Goal: Information Seeking & Learning: Learn about a topic

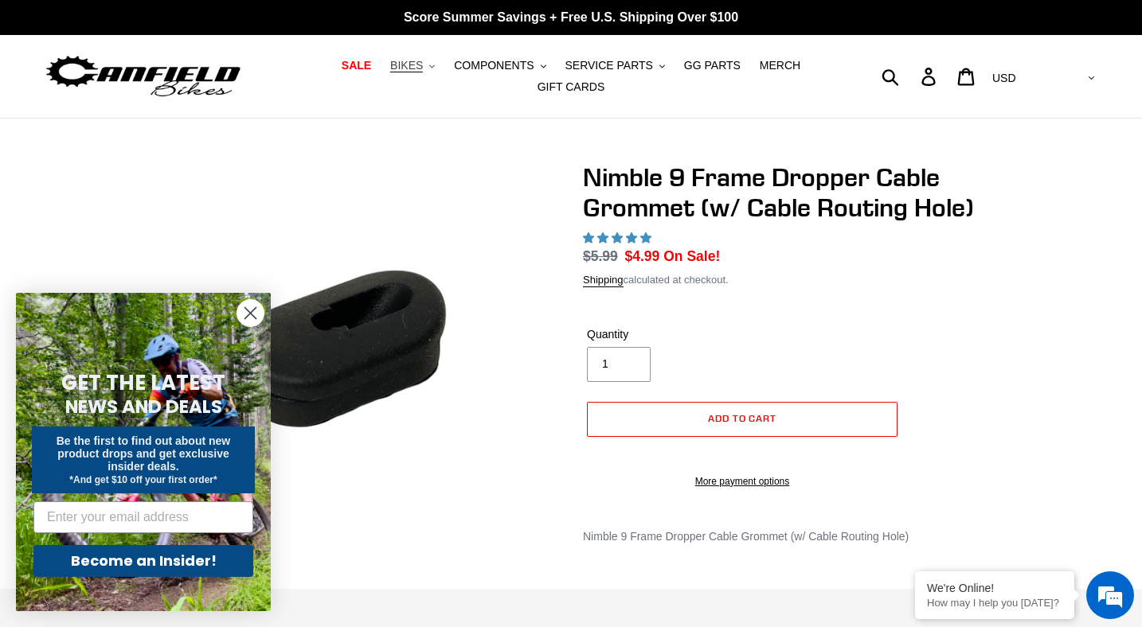
select select "highest-rating"
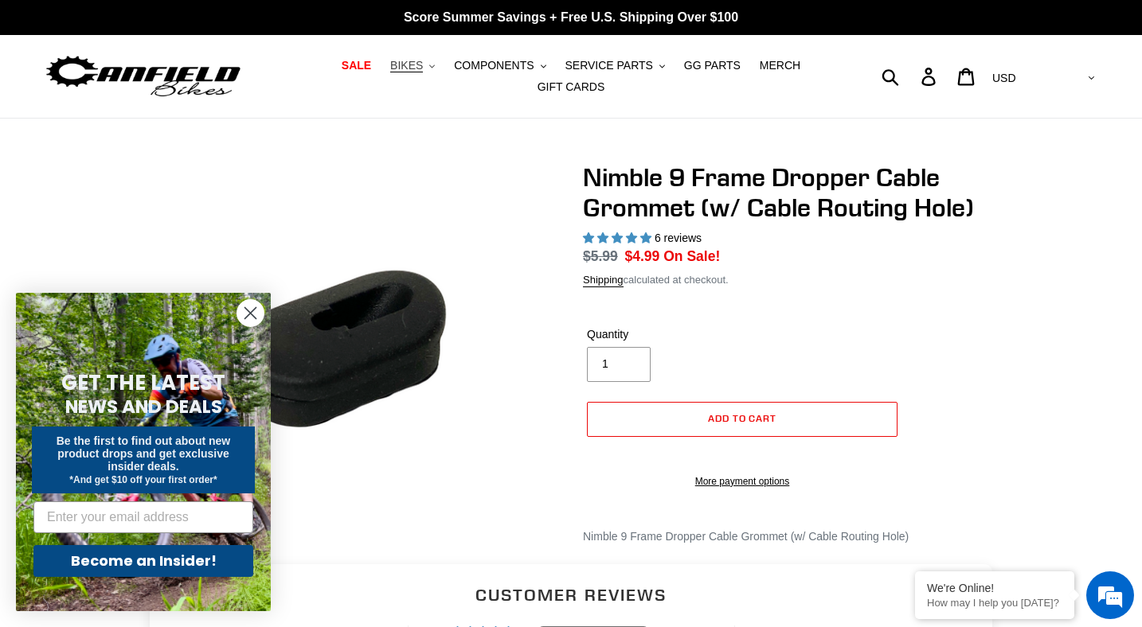
click at [414, 59] on span "BIKES" at bounding box center [406, 66] width 33 height 14
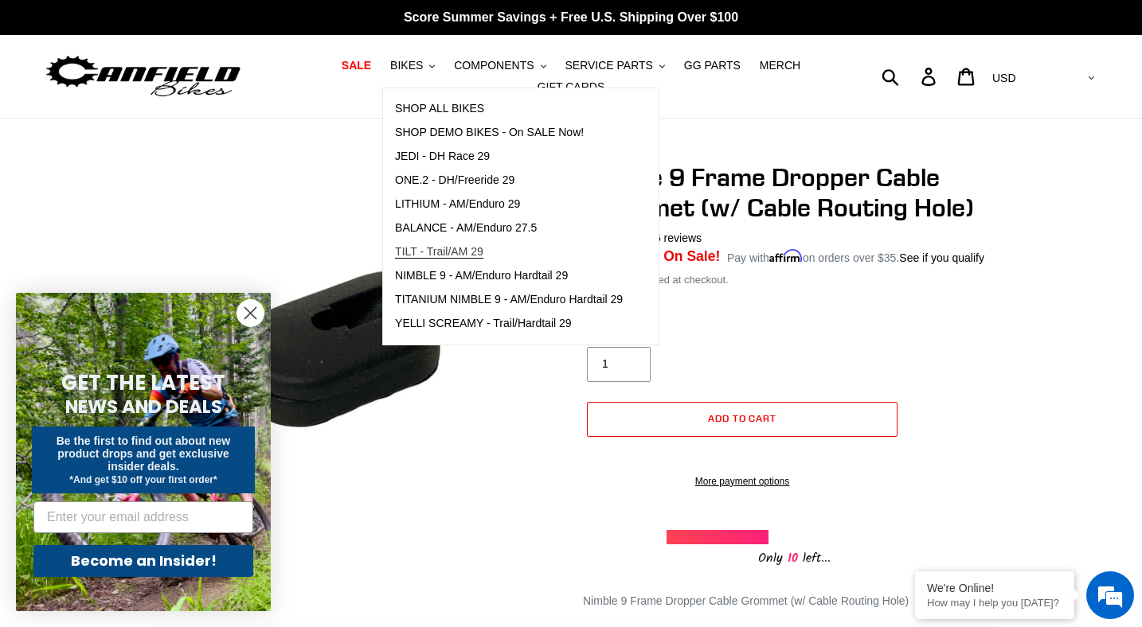
click at [424, 245] on span "TILT - Trail/AM 29" at bounding box center [439, 252] width 88 height 14
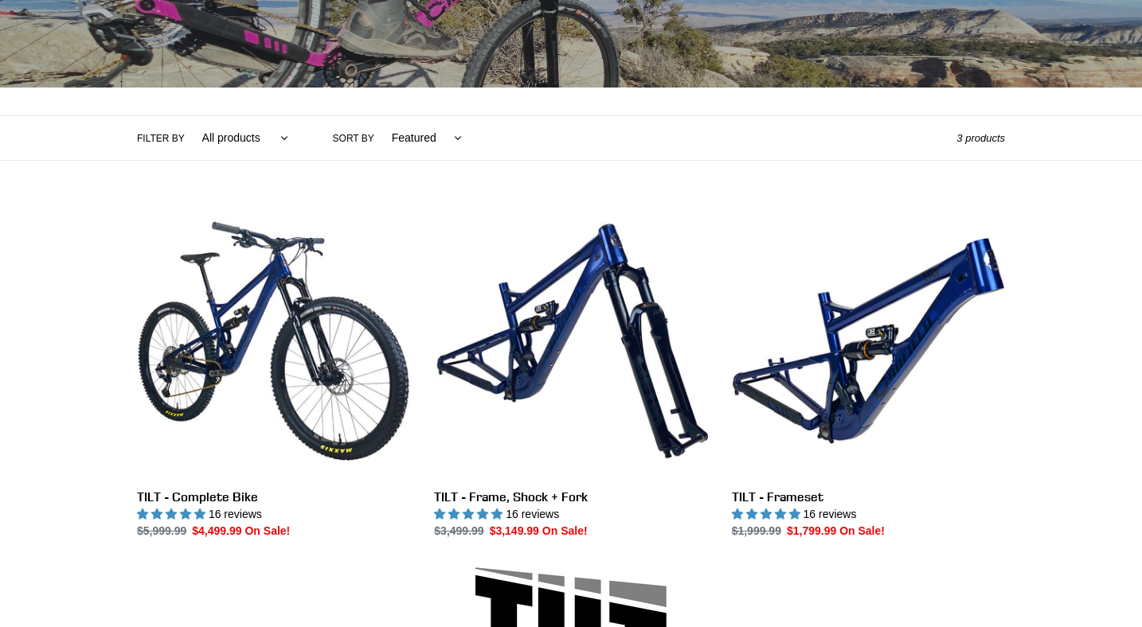
scroll to position [334, 0]
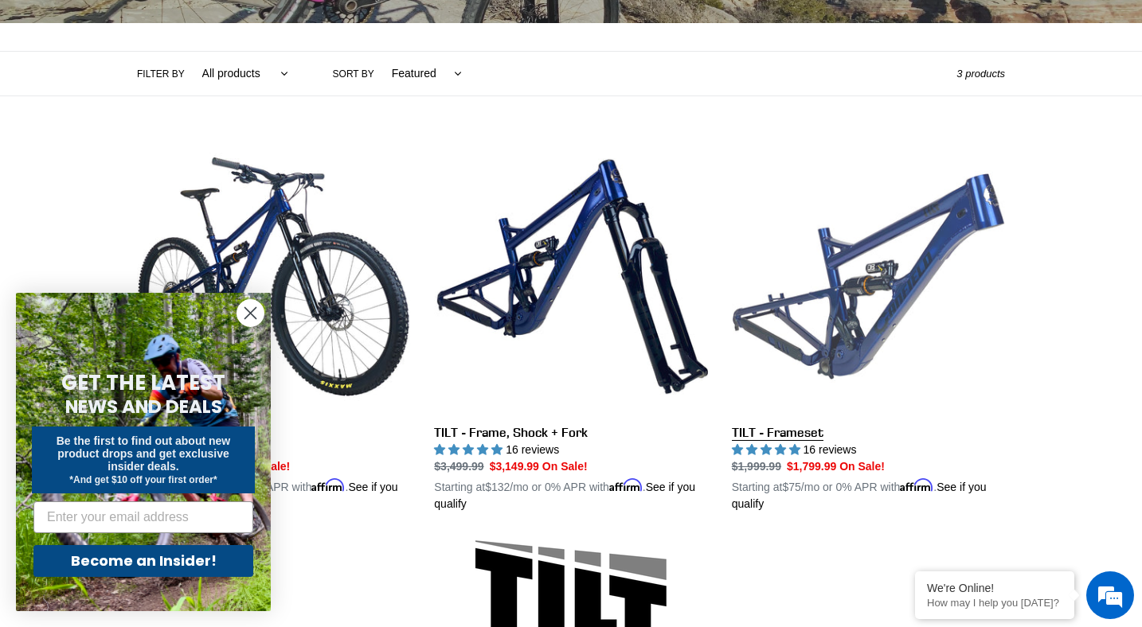
click at [831, 301] on link "TILT - Frameset" at bounding box center [868, 326] width 273 height 373
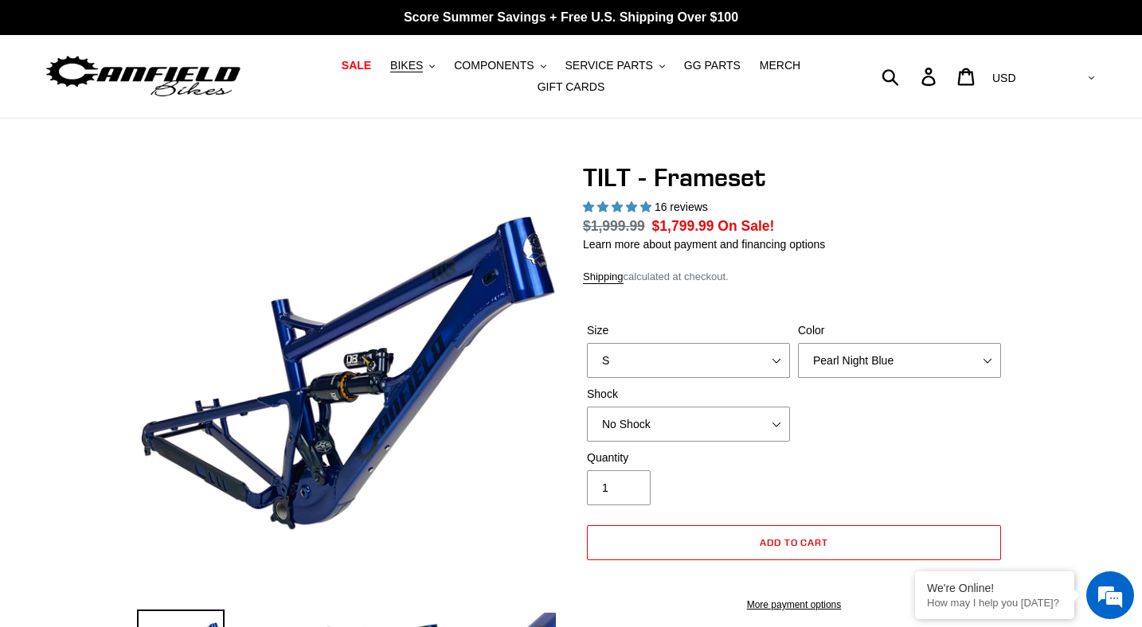
select select "highest-rating"
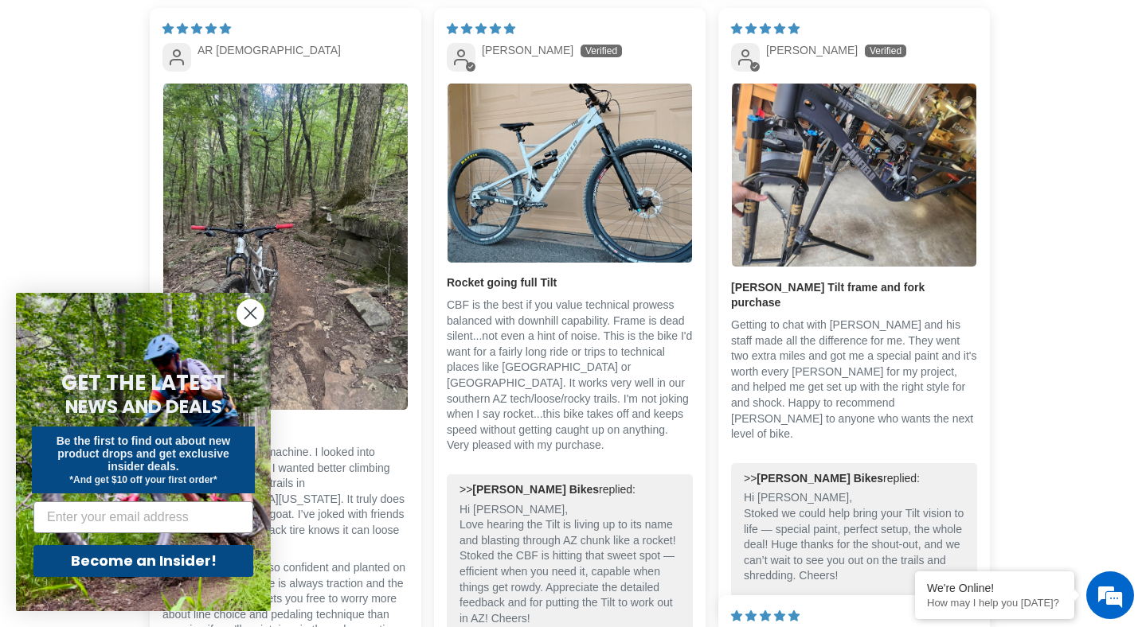
scroll to position [2993, 0]
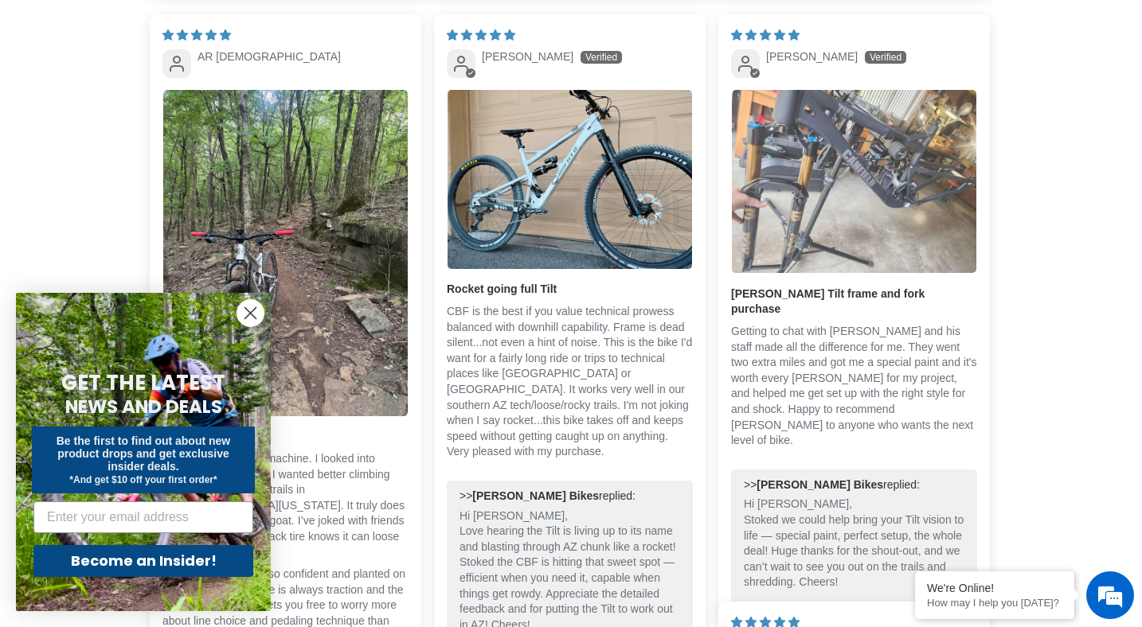
click at [849, 235] on img "Link to user picture 1" at bounding box center [854, 181] width 244 height 183
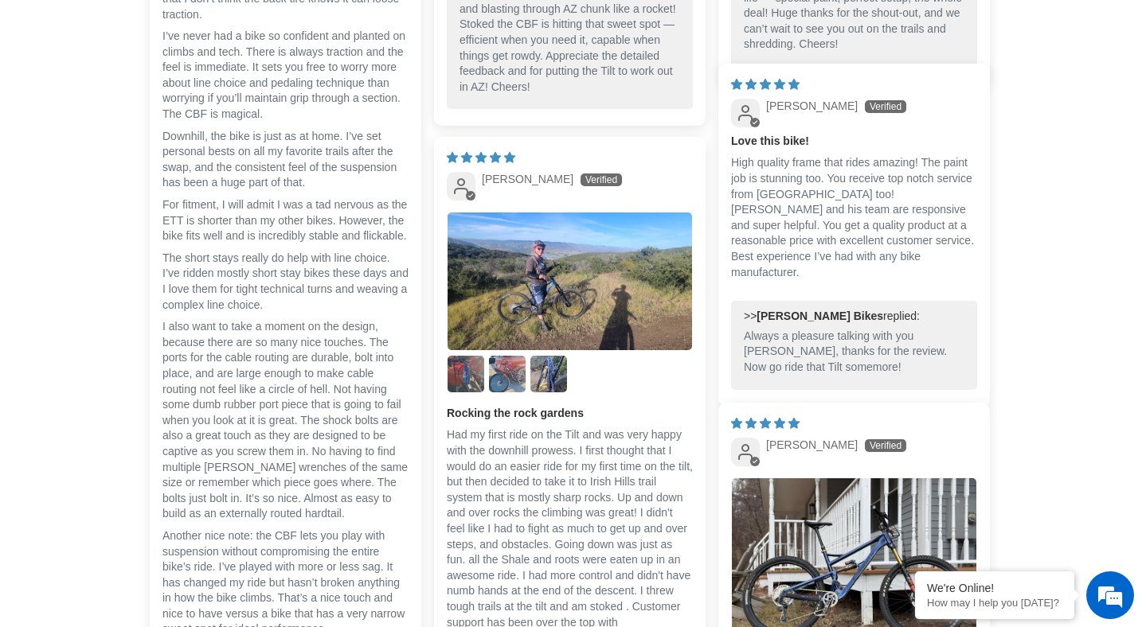
scroll to position [3532, 0]
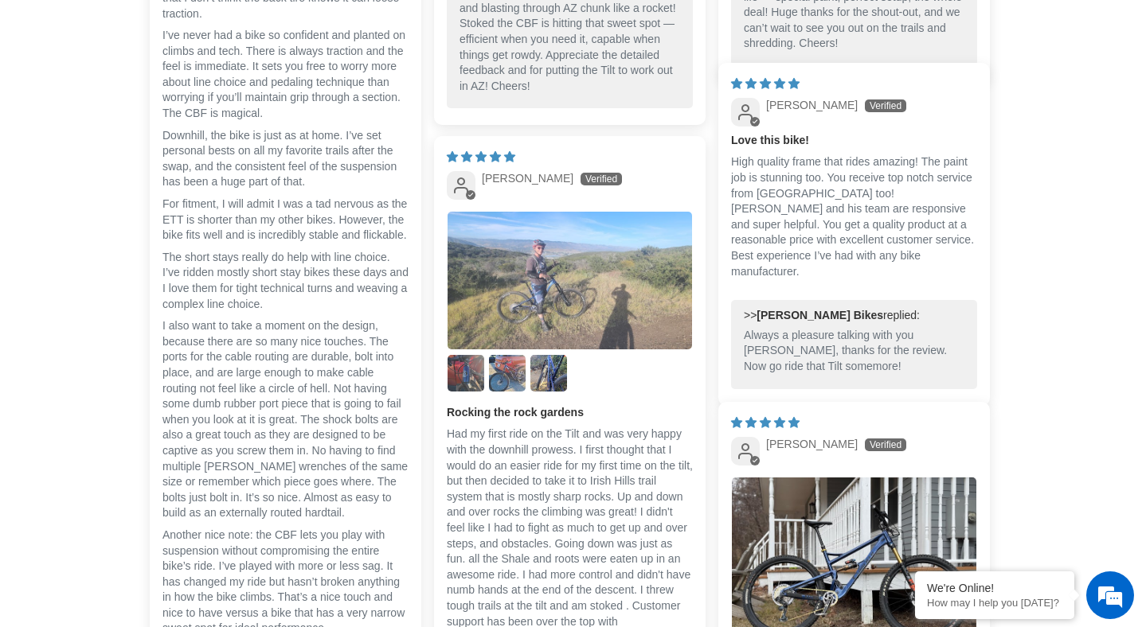
click at [553, 296] on img "Link to user picture 1" at bounding box center [569, 281] width 244 height 138
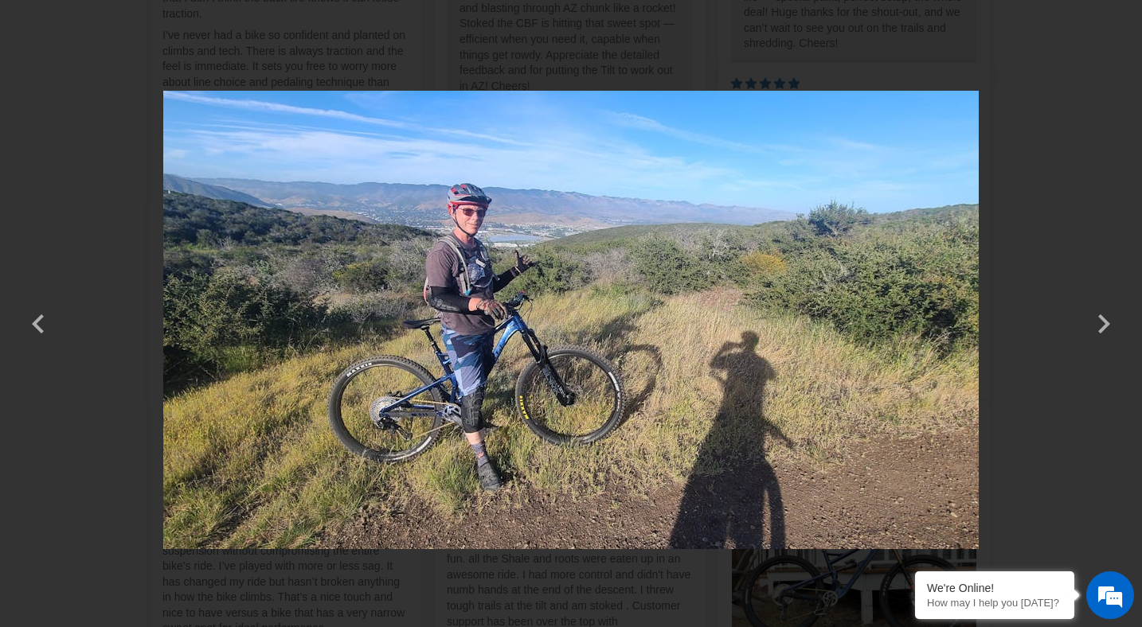
scroll to position [0, 0]
click at [973, 68] on button "×" at bounding box center [959, 72] width 38 height 38
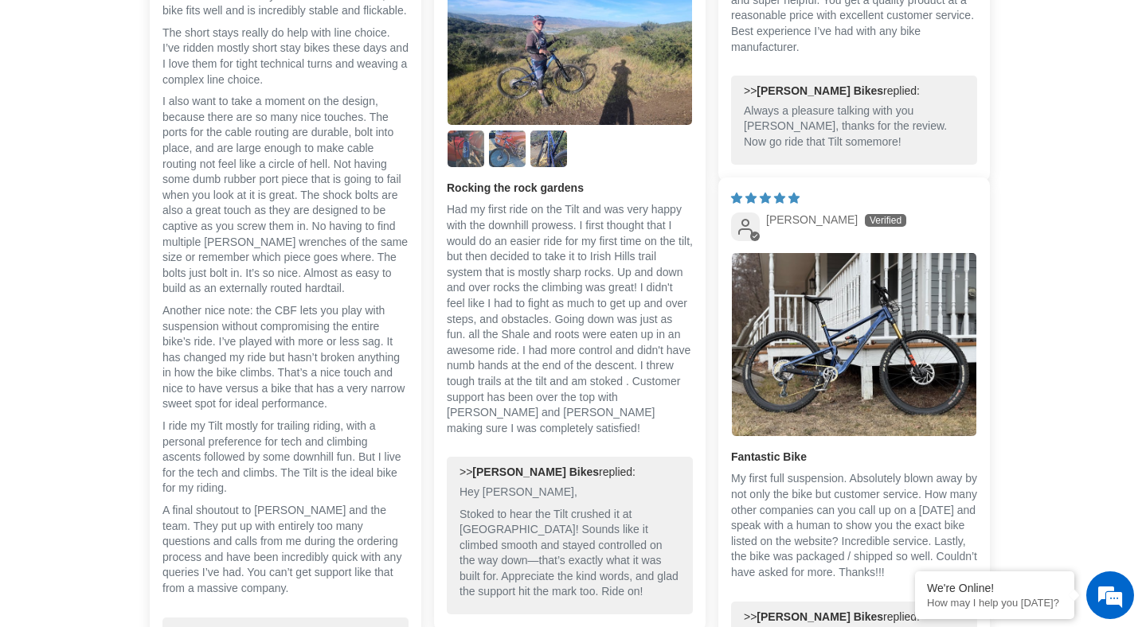
scroll to position [3851, 0]
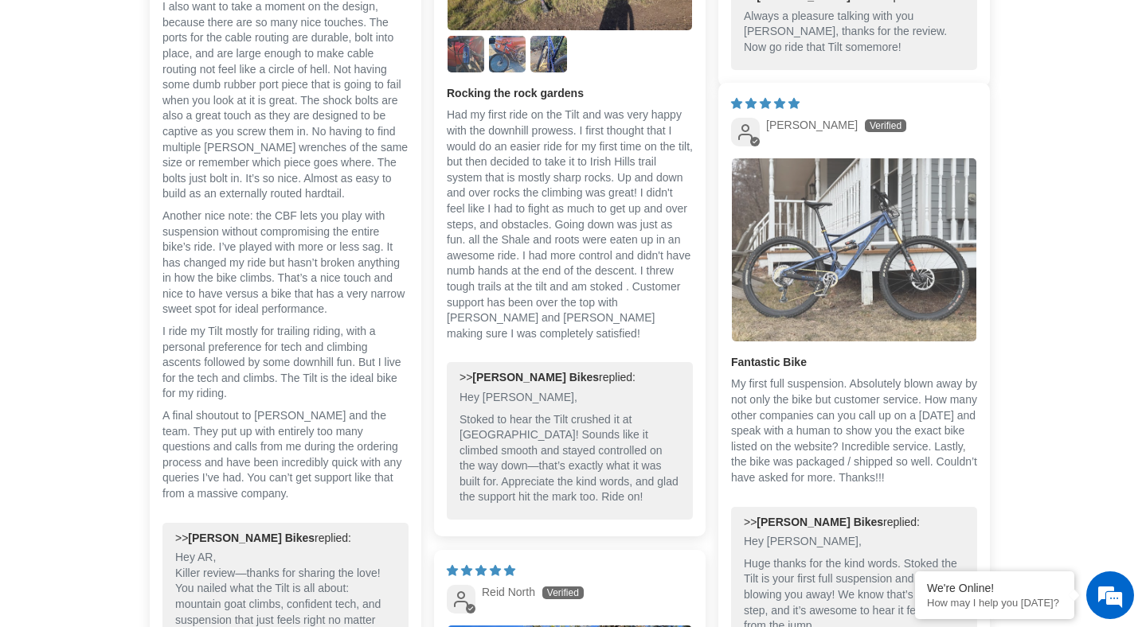
click at [853, 271] on img "Link to user picture 1" at bounding box center [854, 249] width 244 height 183
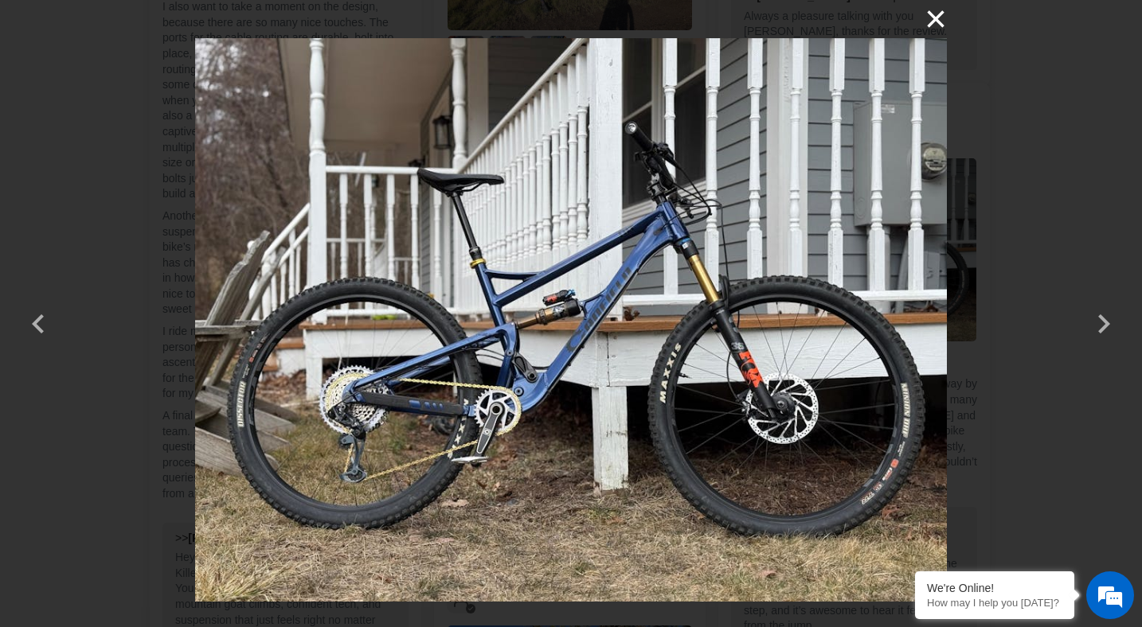
click at [932, 21] on button "×" at bounding box center [927, 19] width 38 height 38
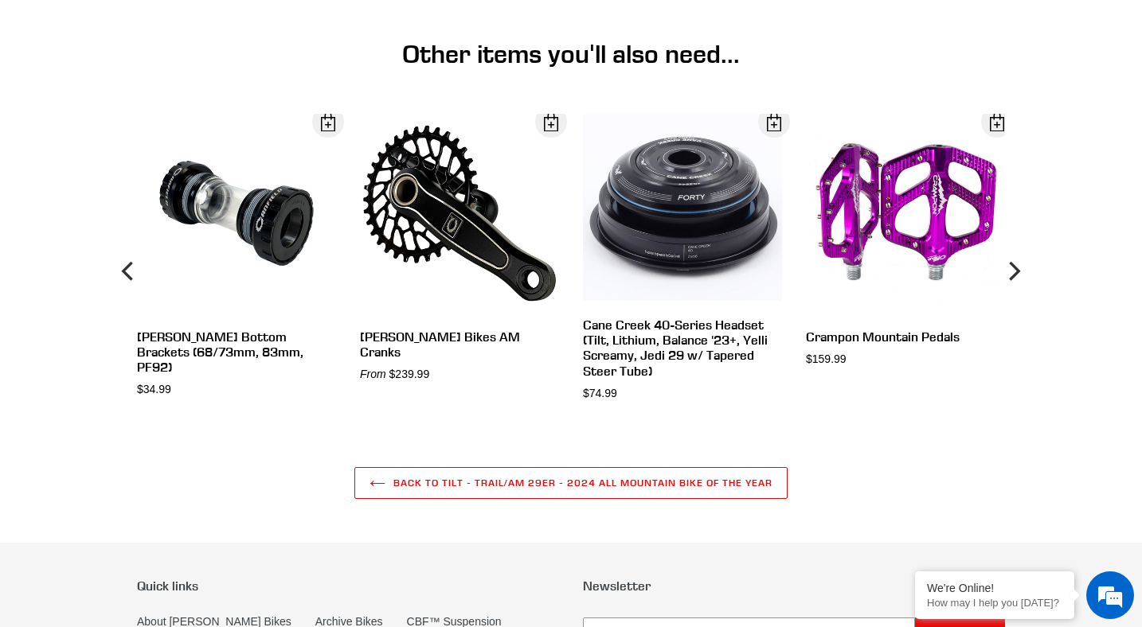
scroll to position [4981, 0]
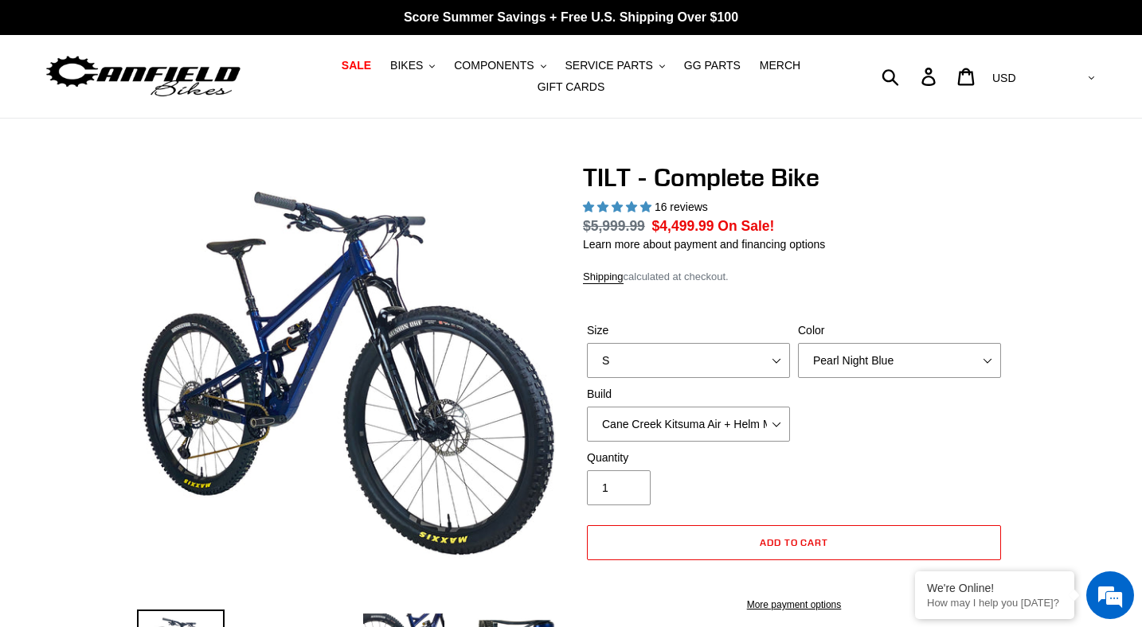
select select "highest-rating"
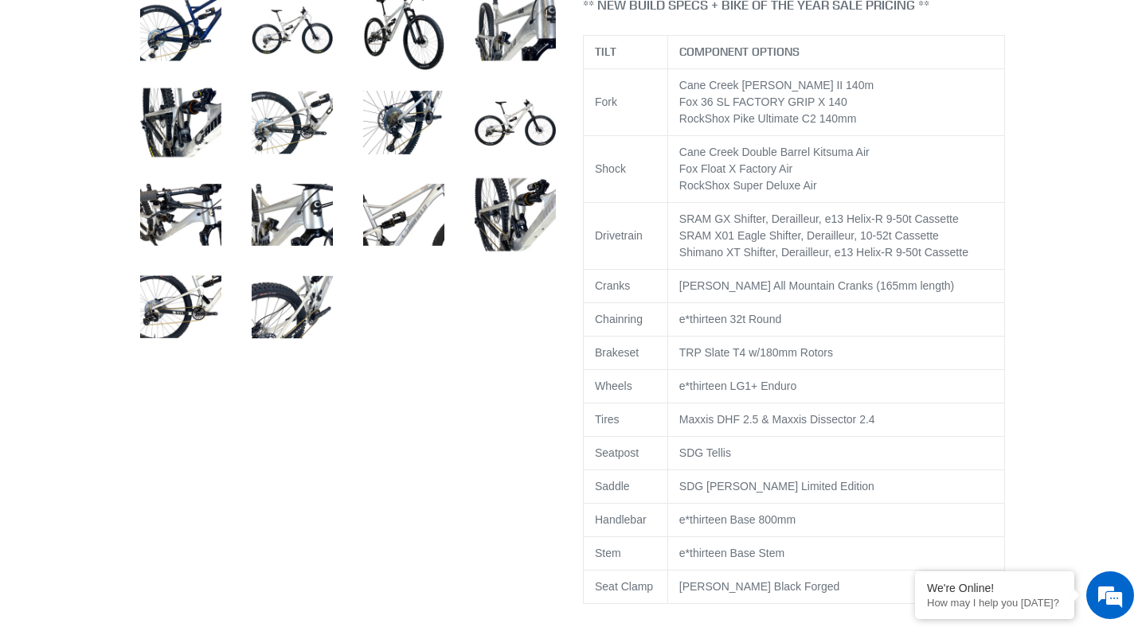
scroll to position [707, 0]
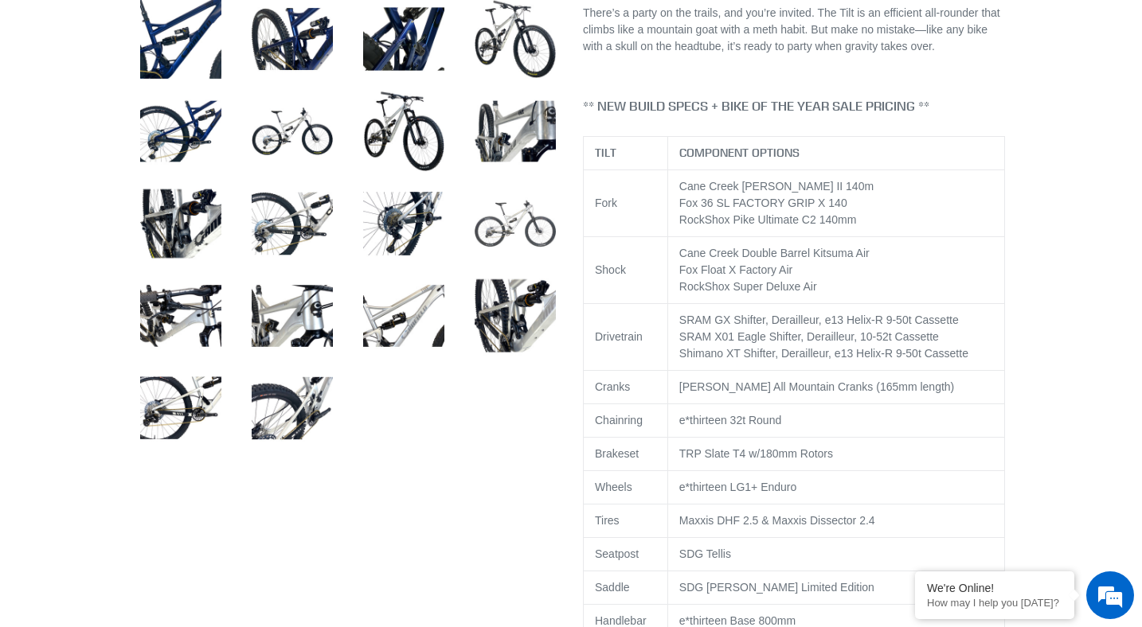
click at [512, 241] on img at bounding box center [515, 224] width 88 height 88
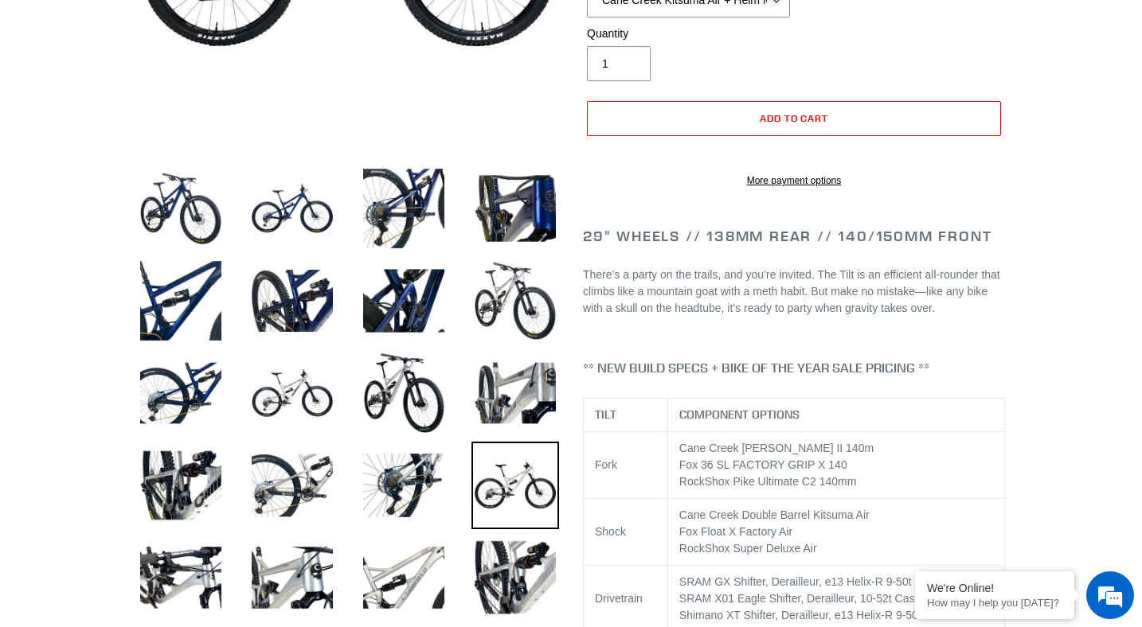
scroll to position [0, 0]
